Goal: Browse casually

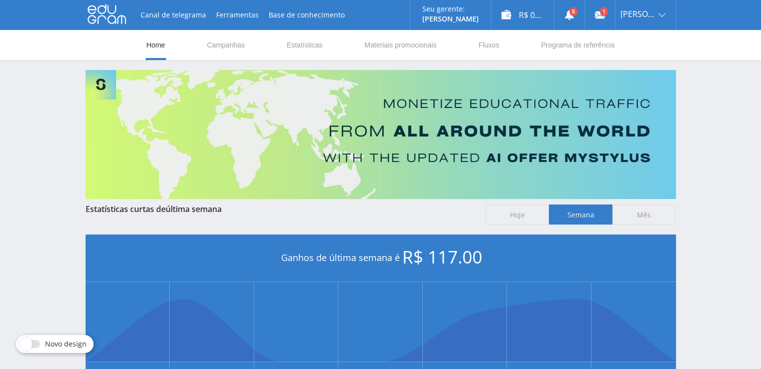
click at [115, 17] on icon at bounding box center [107, 14] width 39 height 20
click at [97, 8] on icon at bounding box center [107, 14] width 39 height 20
